Goal: Find specific page/section: Find specific page/section

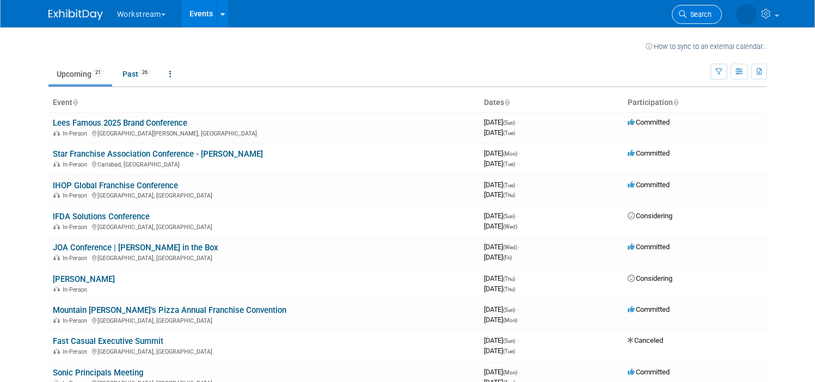
click at [711, 19] on link "Search" at bounding box center [697, 14] width 50 height 19
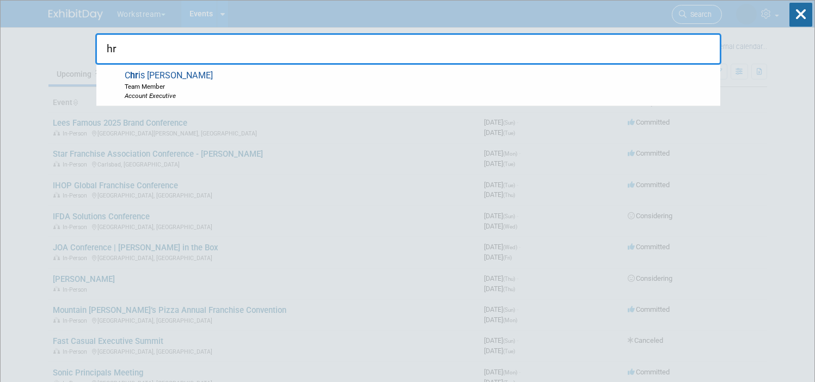
type input "h"
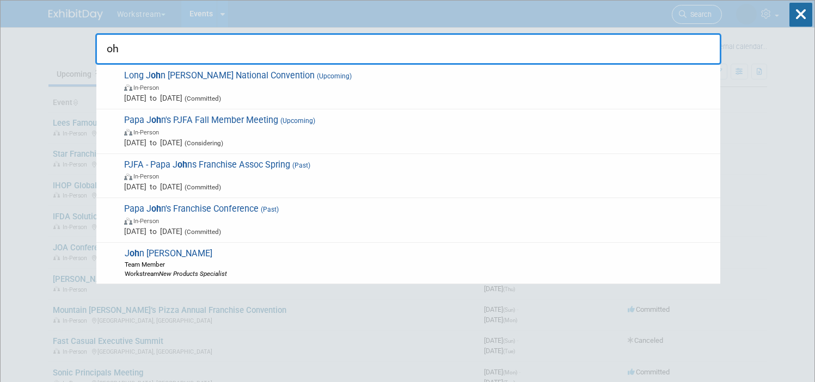
type input "o"
